Goal: Contribute content: Contribute content

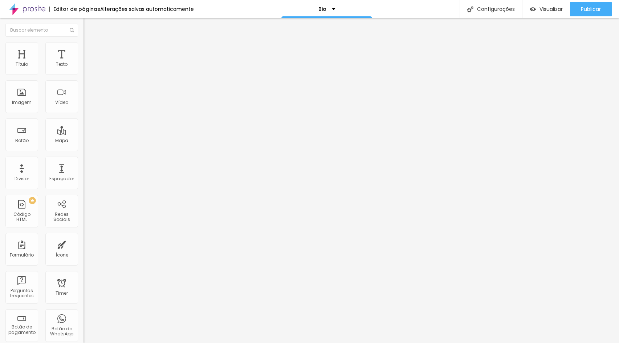
drag, startPoint x: 50, startPoint y: 80, endPoint x: 0, endPoint y: 78, distance: 50.1
click at [0, 78] on html "Editor de páginas Alterações salvas automaticamente Bio Configurações Configura…" at bounding box center [309, 171] width 619 height 343
type input "Nos avalie no Google"
click at [84, 150] on input "[URL][DOMAIN_NAME]" at bounding box center [127, 145] width 87 height 7
paste input "[DOMAIN_NAME][URL]"
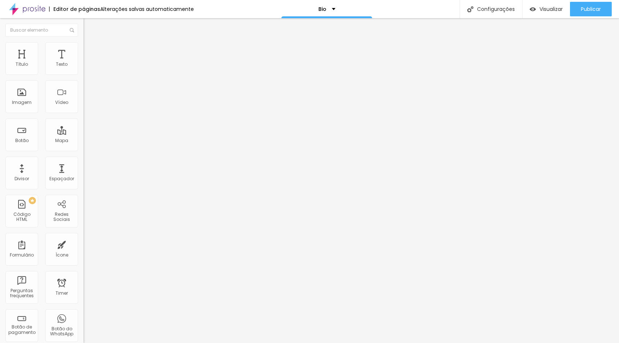
scroll to position [0, 26]
type input "[URL][DOMAIN_NAME]"
click at [84, 222] on div "Editar Botão Conteúdo Estilo Avançado Texto Nos avalie no Google Alinhamento Ta…" at bounding box center [126, 180] width 84 height 325
click at [586, 8] on span "Publicar" at bounding box center [591, 9] width 20 height 6
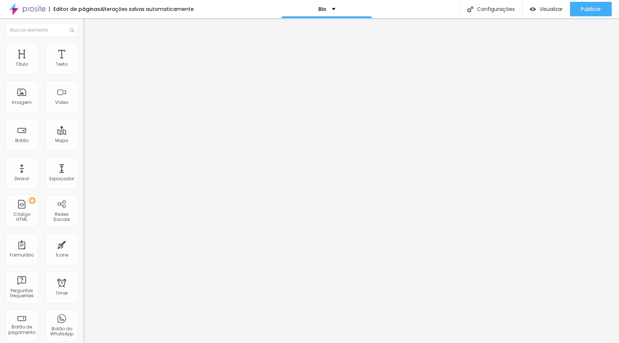
click at [84, 68] on input "Nos avalie no Google" at bounding box center [127, 64] width 87 height 7
type input "Nosso TikTok"
click at [84, 147] on input "[URL][DOMAIN_NAME]" at bounding box center [127, 145] width 87 height 7
paste input "[DOMAIN_NAME][URL]"
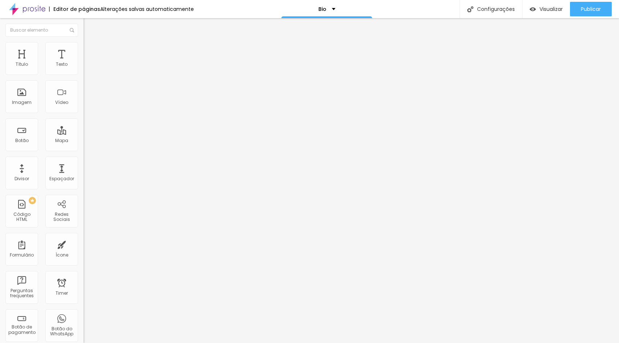
type input "[URL][DOMAIN_NAME]"
click at [598, 9] on span "Publicar" at bounding box center [591, 9] width 20 height 6
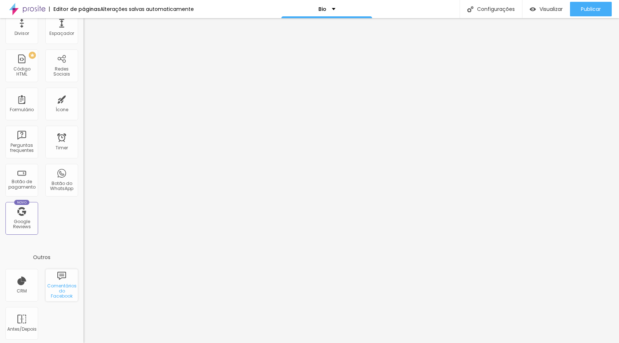
scroll to position [147, 0]
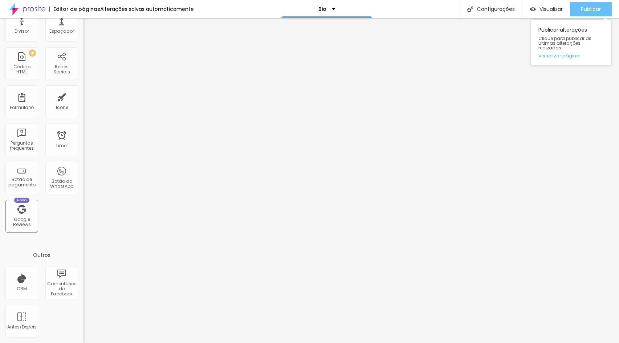
click at [589, 5] on div "Publicar" at bounding box center [591, 9] width 20 height 15
